Goal: Check status: Check status

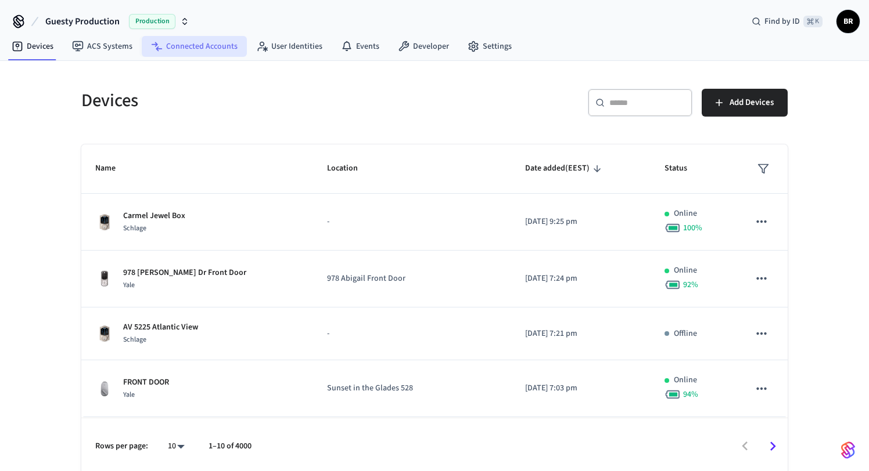
click at [203, 45] on link "Connected Accounts" at bounding box center [194, 46] width 105 height 21
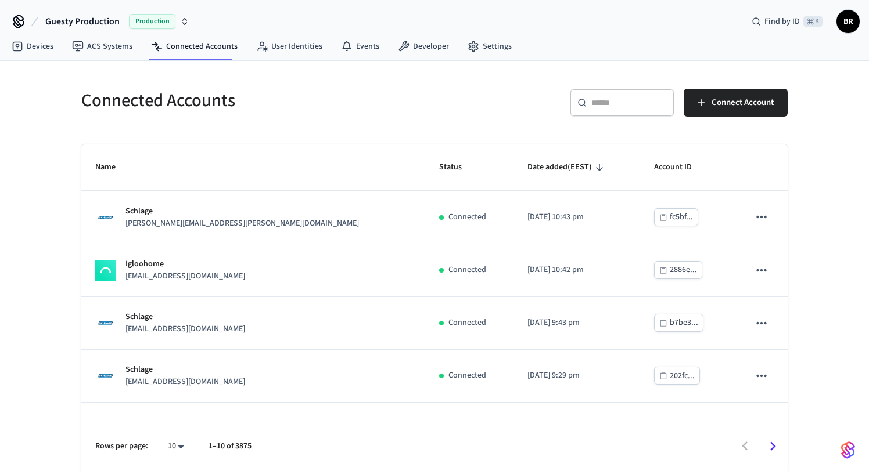
click at [621, 114] on div "​ ​" at bounding box center [622, 103] width 105 height 28
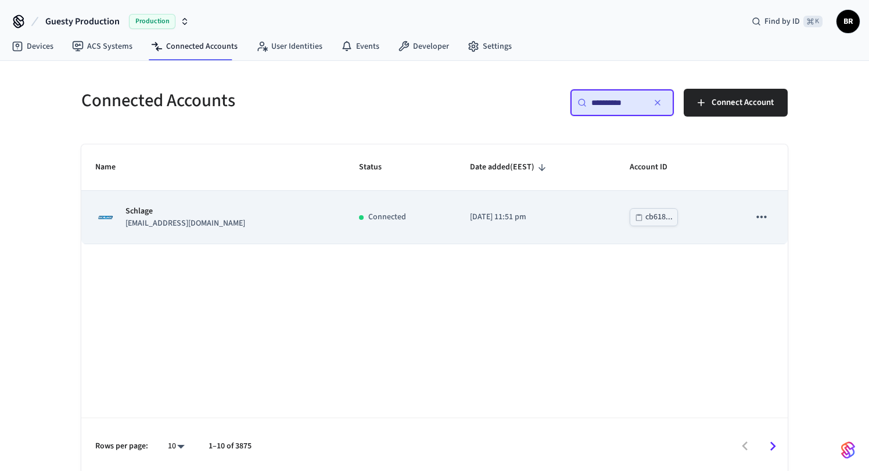
type input "**********"
click at [648, 218] on div "cb618..." at bounding box center [658, 217] width 27 height 15
